Goal: Task Accomplishment & Management: Complete application form

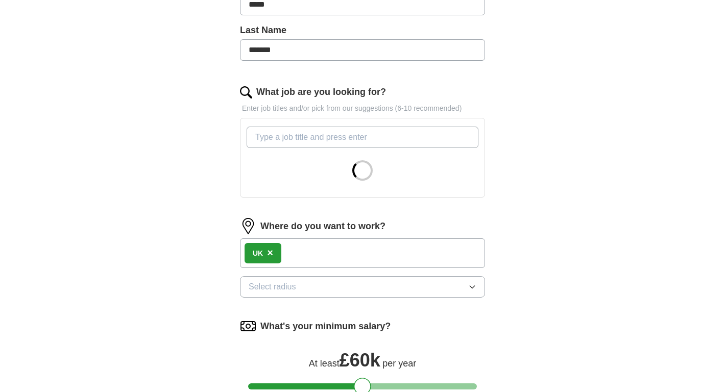
scroll to position [258, 0]
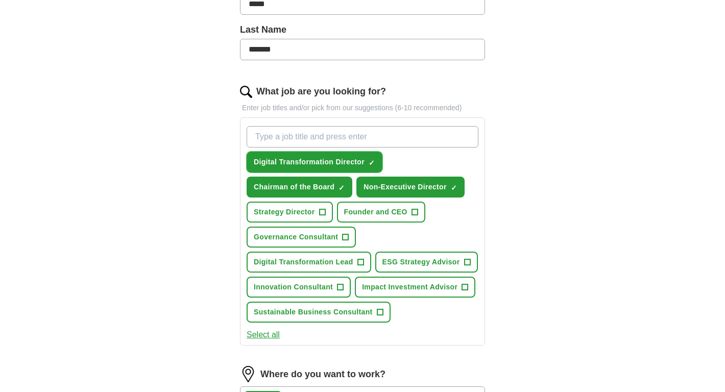
click at [0, 0] on span "×" at bounding box center [0, 0] width 0 height 0
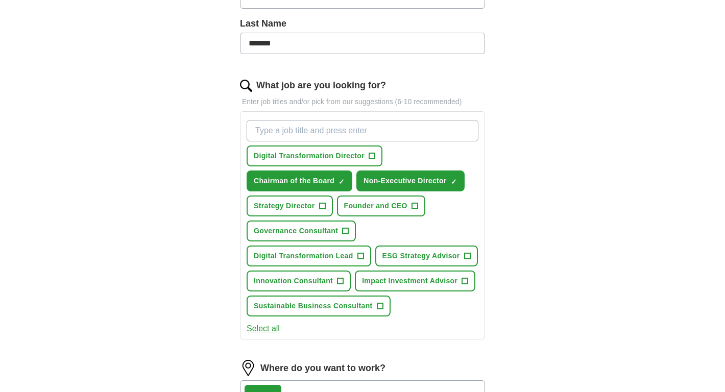
click at [404, 132] on input "What job are you looking for?" at bounding box center [363, 130] width 232 height 21
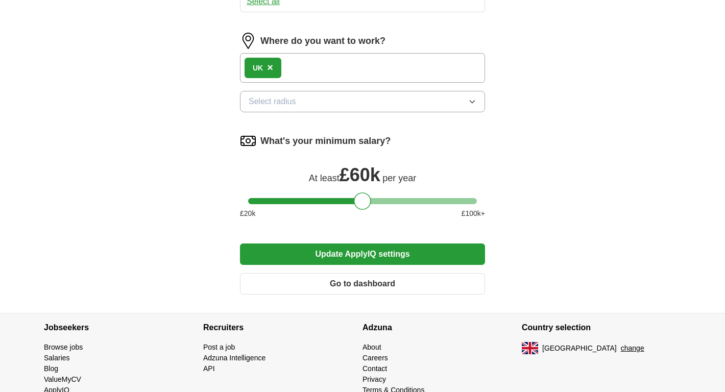
scroll to position [592, 0]
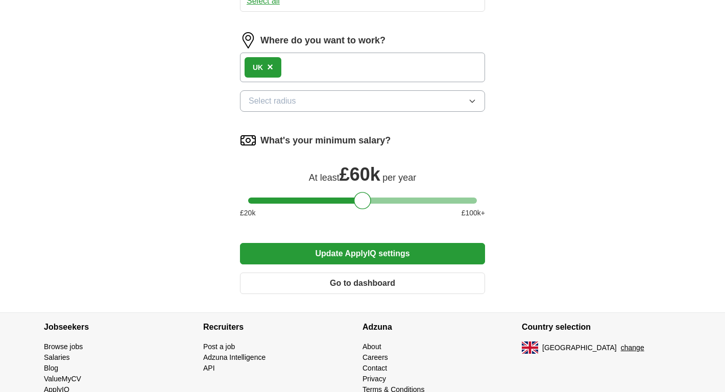
click at [393, 257] on button "Update ApplyIQ settings" at bounding box center [362, 253] width 245 height 21
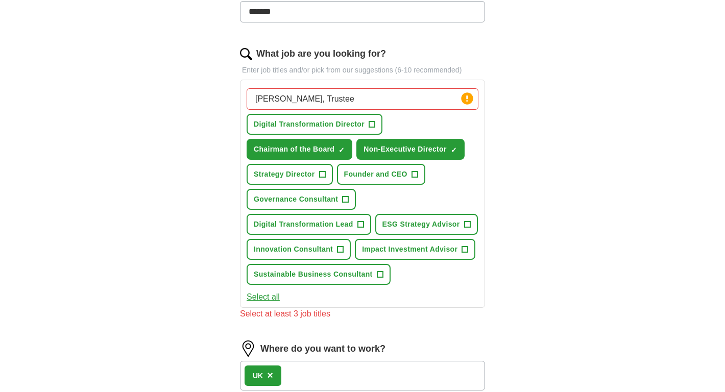
scroll to position [282, 0]
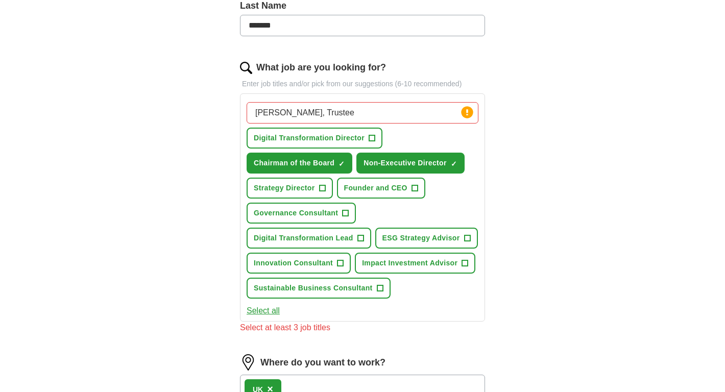
click at [316, 113] on input "[PERSON_NAME], Trustee" at bounding box center [363, 112] width 232 height 21
type input "N"
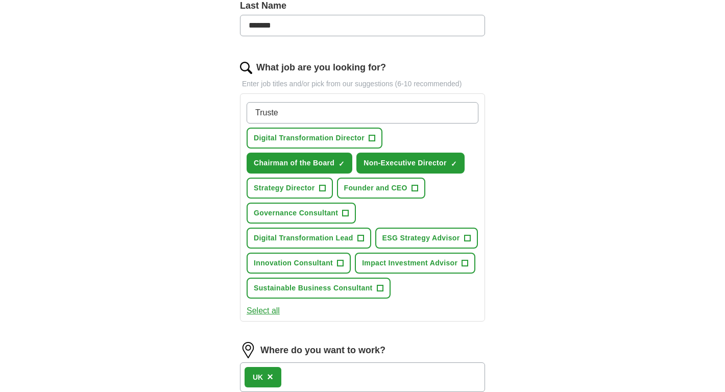
type input "Trustee"
type input "[PERSON_NAME]"
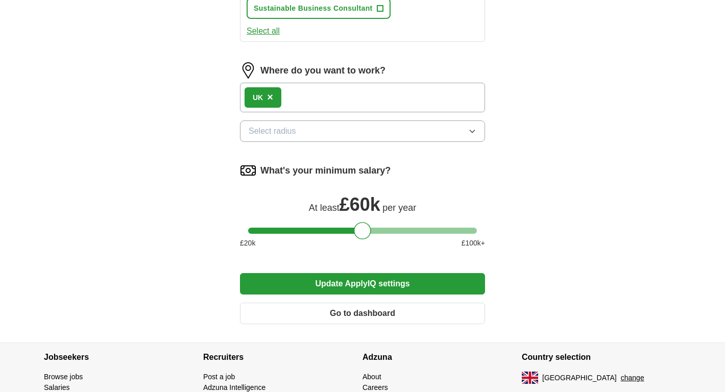
scroll to position [605, 0]
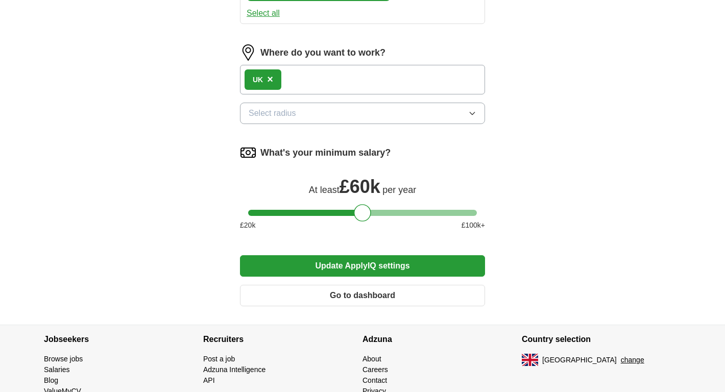
click at [343, 272] on button "Update ApplyIQ settings" at bounding box center [362, 265] width 245 height 21
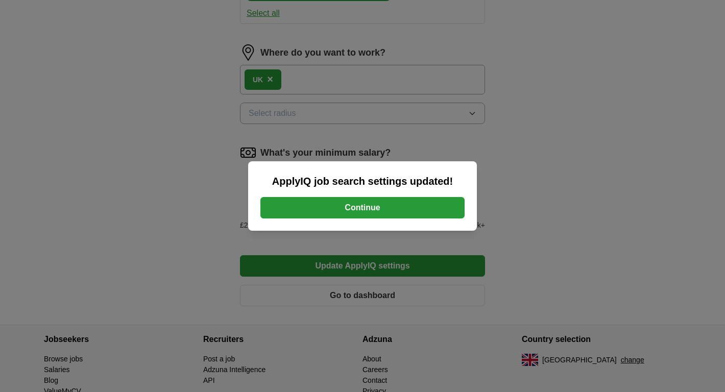
click at [358, 205] on button "Continue" at bounding box center [362, 207] width 204 height 21
